Goal: Task Accomplishment & Management: Use online tool/utility

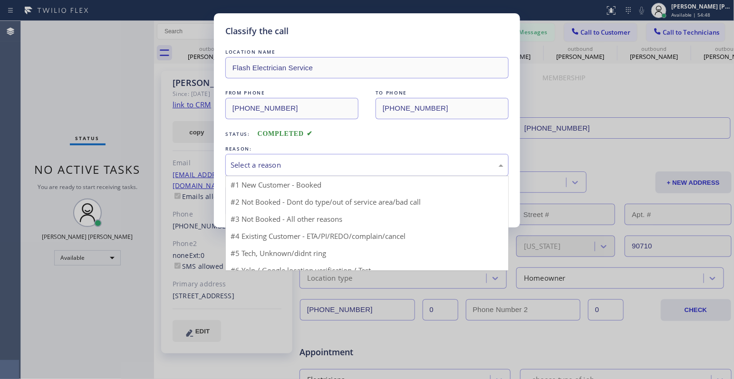
click at [335, 162] on div "Select a reason" at bounding box center [367, 165] width 273 height 11
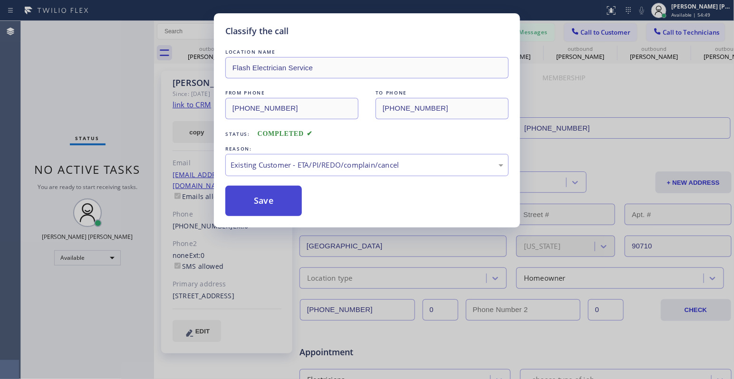
click at [284, 202] on button "Save" at bounding box center [263, 201] width 77 height 30
type input "[PHONE_NUMBER]"
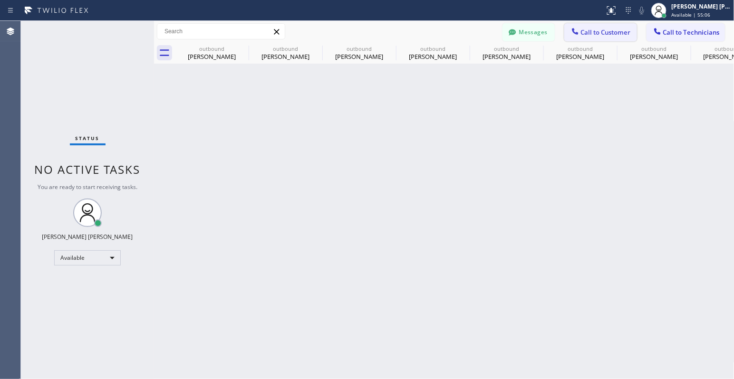
click at [586, 30] on span "Call to Customer" at bounding box center [606, 32] width 50 height 9
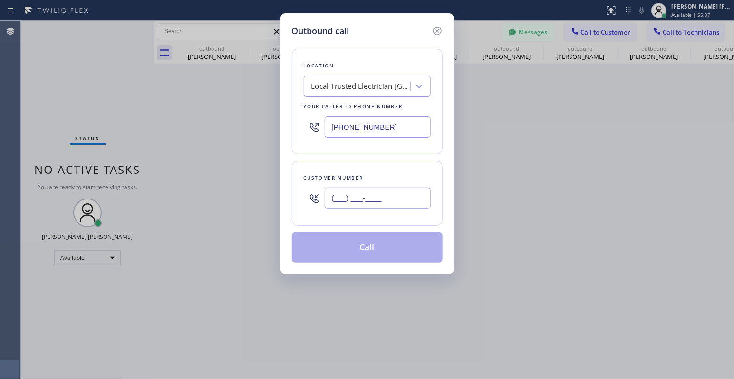
click at [367, 194] on input "(___) ___-____" at bounding box center [378, 198] width 106 height 21
paste input "562) 501-8595"
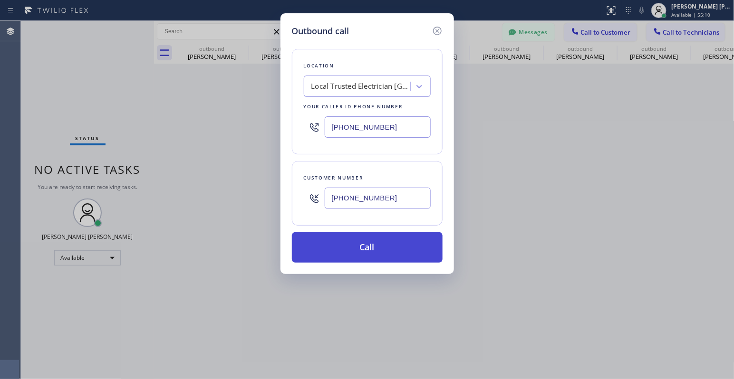
type input "[PHONE_NUMBER]"
click at [346, 243] on button "Call" at bounding box center [367, 247] width 151 height 30
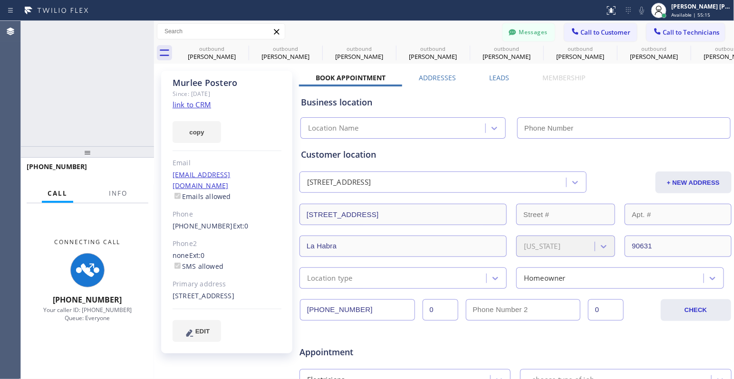
type input "[PHONE_NUMBER]"
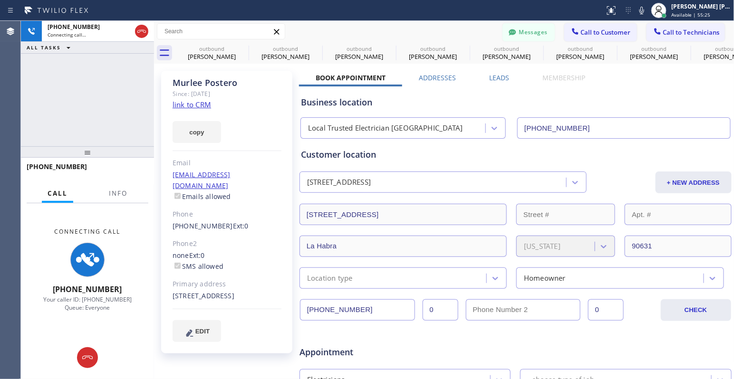
drag, startPoint x: 249, startPoint y: 361, endPoint x: 268, endPoint y: 352, distance: 20.8
click at [249, 360] on div "[PERSON_NAME] Since: [DATE] link to CRM copy Email [EMAIL_ADDRESS][DOMAIN_NAME]…" at bounding box center [227, 374] width 143 height 616
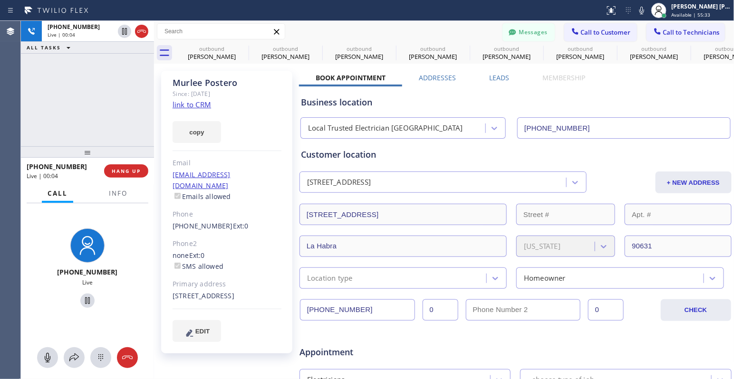
click at [644, 101] on div "Business location" at bounding box center [515, 102] width 429 height 13
click at [627, 97] on div "Business location" at bounding box center [515, 102] width 429 height 13
click at [77, 107] on div "[PHONE_NUMBER] Live | 00:16 ALL TASKS ALL TASKS ACTIVE TASKS TASKS IN WRAP UP" at bounding box center [87, 83] width 133 height 125
click at [123, 103] on div "[PHONE_NUMBER] Live | 00:18 ALL TASKS ALL TASKS ACTIVE TASKS TASKS IN WRAP UP" at bounding box center [87, 83] width 133 height 125
click at [86, 103] on div "[PHONE_NUMBER] Live | 00:21 ALL TASKS ALL TASKS ACTIVE TASKS TASKS IN WRAP UP" at bounding box center [87, 83] width 133 height 125
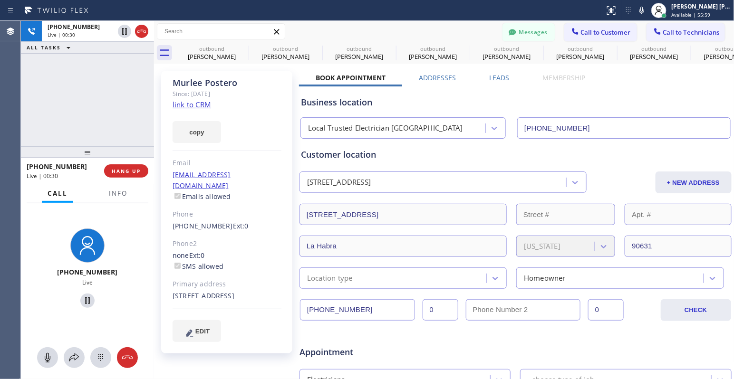
click at [115, 101] on div "[PHONE_NUMBER] Live | 00:30 ALL TASKS ALL TASKS ACTIVE TASKS TASKS IN WRAP UP" at bounding box center [87, 83] width 133 height 125
click at [87, 108] on div "[PHONE_NUMBER] Live | 00:40 ALL TASKS ALL TASKS ACTIVE TASKS TASKS IN WRAP UP" at bounding box center [87, 83] width 133 height 125
click at [129, 102] on div "[PHONE_NUMBER] Live | 00:41 ALL TASKS ALL TASKS ACTIVE TASKS TASKS IN WRAP UP" at bounding box center [87, 83] width 133 height 125
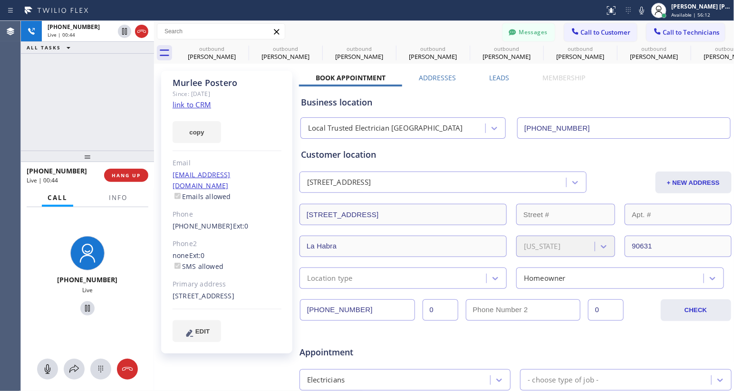
click at [504, 346] on div "Appointment" at bounding box center [515, 347] width 434 height 24
click at [89, 94] on div "[PHONE_NUMBER] Live | 00:46 ALL TASKS ALL TASKS ACTIVE TASKS TASKS IN WRAP UP" at bounding box center [87, 86] width 133 height 130
click at [99, 110] on div "[PHONE_NUMBER] Live | 00:54 ALL TASKS ALL TASKS ACTIVE TASKS TASKS IN WRAP UP" at bounding box center [87, 86] width 133 height 130
click at [256, 376] on div "[PERSON_NAME] Since: [DATE] link to CRM copy Email [EMAIL_ADDRESS][DOMAIN_NAME]…" at bounding box center [227, 374] width 143 height 616
click at [109, 113] on div "[PHONE_NUMBER] Live | 01:09 ALL TASKS ALL TASKS ACTIVE TASKS TASKS IN WRAP UP" at bounding box center [87, 86] width 133 height 130
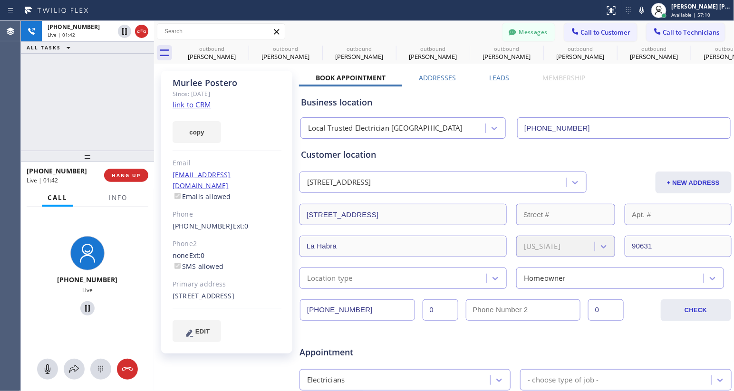
click at [96, 120] on div "[PHONE_NUMBER] Live | 01:42 ALL TASKS ALL TASKS ACTIVE TASKS TASKS IN WRAP UP" at bounding box center [87, 86] width 133 height 130
click at [96, 120] on div "[PHONE_NUMBER] Live | 01:51 ALL TASKS ALL TASKS ACTIVE TASKS TASKS IN WRAP UP" at bounding box center [87, 86] width 133 height 130
click at [539, 84] on div "Business location Local Trusted Electrician Fremont [PHONE_NUMBER]" at bounding box center [515, 111] width 433 height 56
click at [542, 87] on div "Business location Local Trusted Electrician Fremont [PHONE_NUMBER]" at bounding box center [515, 113] width 433 height 52
click at [75, 99] on div "[PHONE_NUMBER] Live | 02:16 ALL TASKS ALL TASKS ACTIVE TASKS TASKS IN WRAP UP" at bounding box center [87, 86] width 133 height 130
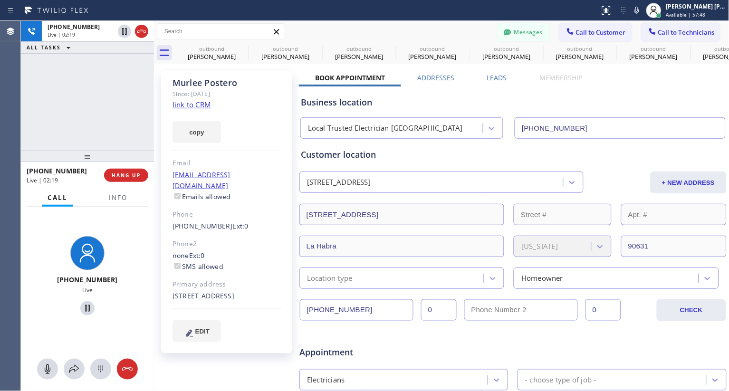
click at [91, 109] on div "[PHONE_NUMBER] Live | 02:19 ALL TASKS ALL TASKS ACTIVE TASKS TASKS IN WRAP UP" at bounding box center [87, 86] width 133 height 130
click at [616, 93] on div "Business location Local Trusted Electrician Fremont [PHONE_NUMBER]" at bounding box center [513, 113] width 428 height 52
click at [85, 92] on div "[PHONE_NUMBER] Live | 02:34 ALL TASKS ALL TASKS ACTIVE TASKS TASKS IN WRAP UP" at bounding box center [87, 86] width 133 height 130
click at [530, 339] on div "Appointment" at bounding box center [512, 347] width 429 height 24
click at [594, 160] on div "Customer location" at bounding box center [513, 154] width 424 height 13
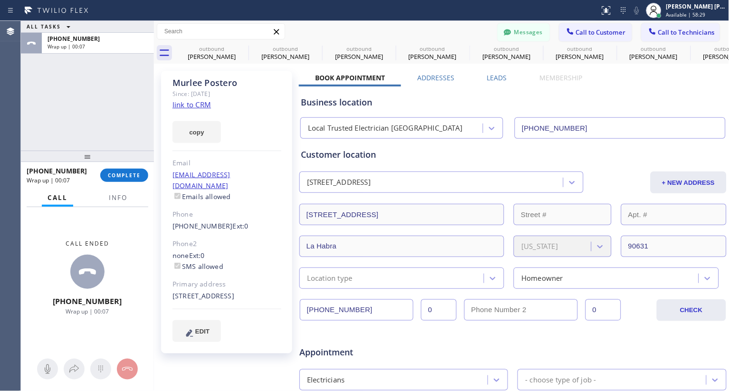
click at [592, 90] on div "Business location Local Trusted Electrician Fremont [PHONE_NUMBER]" at bounding box center [513, 113] width 428 height 52
click at [431, 98] on div "Business location" at bounding box center [513, 102] width 424 height 13
click at [125, 176] on span "COMPLETE" at bounding box center [124, 175] width 33 height 7
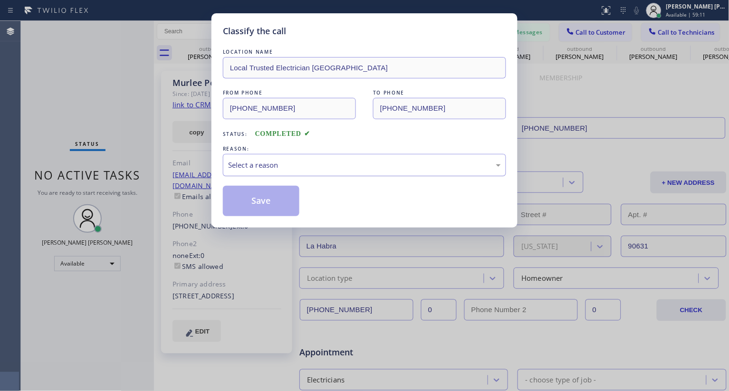
click at [298, 168] on div "Select a reason" at bounding box center [364, 165] width 273 height 11
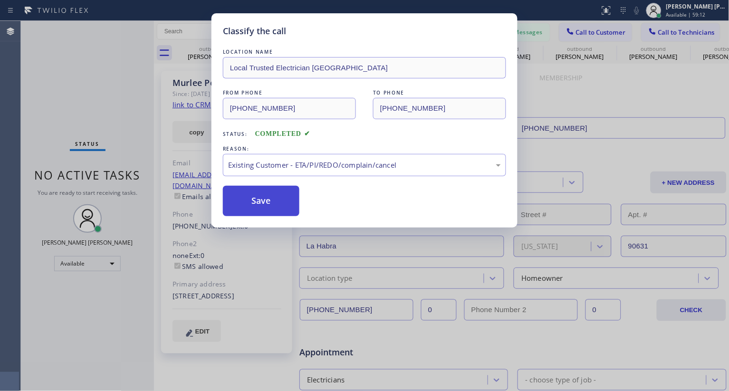
click at [257, 215] on button "Save" at bounding box center [261, 201] width 77 height 30
click at [248, 200] on div "Back to Dashboard Change Sender ID Customers Technicians SA [PERSON_NAME] [DATE…" at bounding box center [442, 206] width 576 height 370
